Goal: Navigation & Orientation: Go to known website

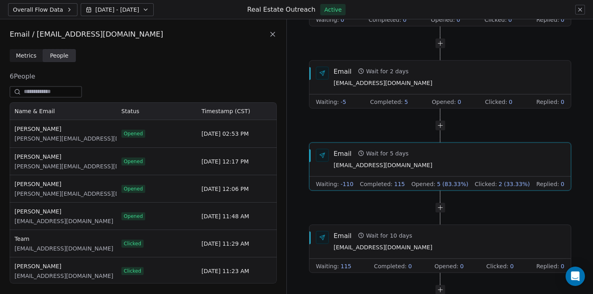
scroll to position [181, 267]
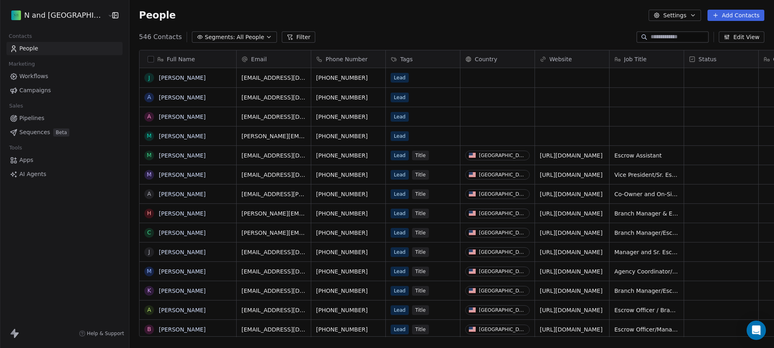
scroll to position [6, 6]
